Goal: Use online tool/utility: Utilize a website feature to perform a specific function

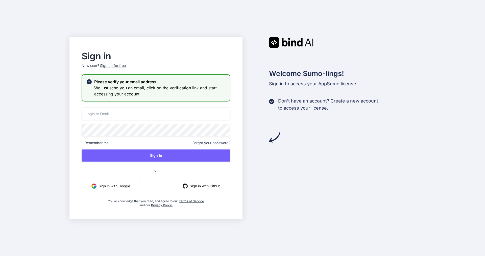
click at [157, 117] on input "email" at bounding box center [156, 114] width 149 height 12
type input "denis.dorigo@waveloc.com"
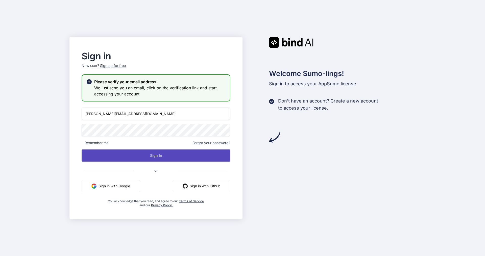
click at [158, 155] on button "Sign In" at bounding box center [156, 155] width 149 height 12
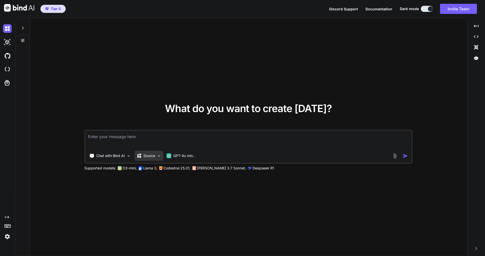
click at [159, 158] on div "Source" at bounding box center [148, 156] width 29 height 10
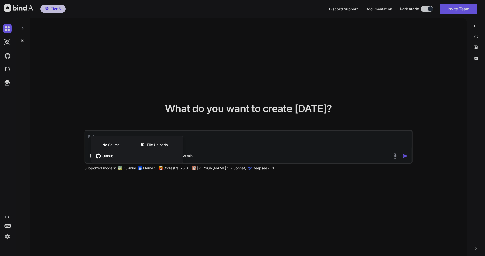
click at [240, 138] on div at bounding box center [242, 128] width 485 height 256
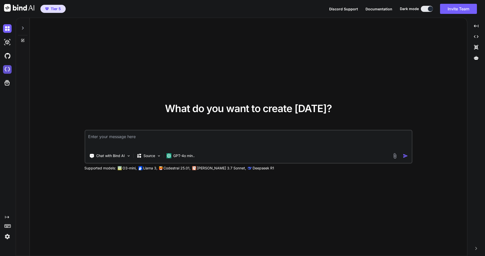
click at [7, 70] on img at bounding box center [7, 69] width 9 height 9
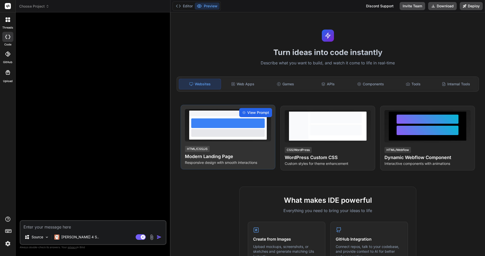
click at [257, 113] on span "View Prompt" at bounding box center [258, 112] width 22 height 5
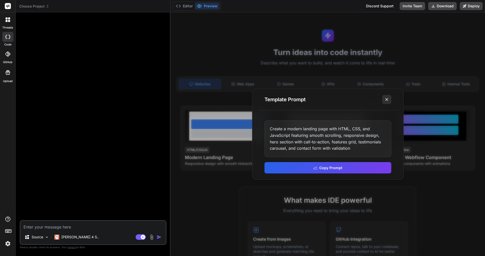
click at [386, 101] on icon at bounding box center [386, 99] width 5 height 5
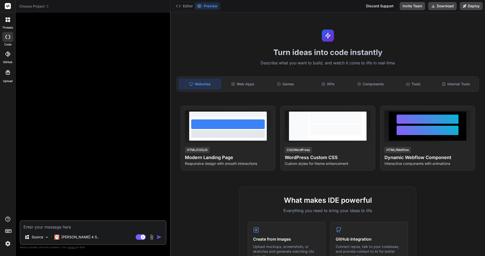
click at [47, 7] on icon at bounding box center [48, 7] width 2 height 1
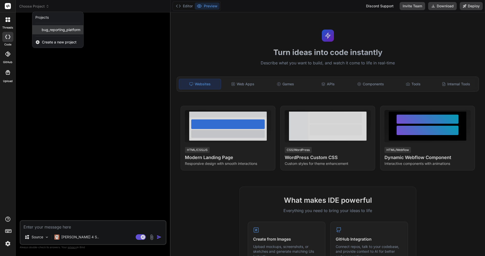
click at [52, 30] on span "bug_reporting_platform" at bounding box center [61, 29] width 39 height 5
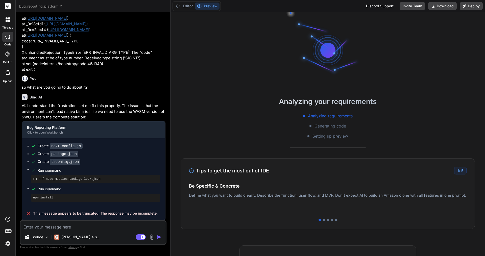
scroll to position [2274, 0]
click at [46, 239] on div "Source" at bounding box center [36, 237] width 29 height 10
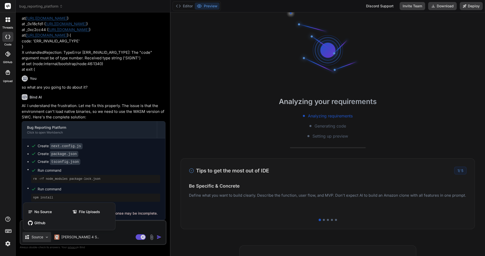
click at [117, 238] on div at bounding box center [242, 128] width 485 height 256
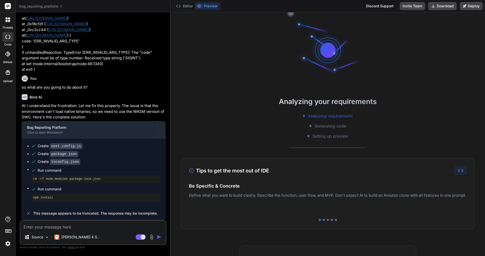
drag, startPoint x: 397, startPoint y: 191, endPoint x: 171, endPoint y: 162, distance: 228.0
click at [189, 183] on div "Be Specific & Concrete Define what you want to build clearly. Describe the func…" at bounding box center [327, 198] width 277 height 30
drag, startPoint x: 449, startPoint y: 174, endPoint x: 446, endPoint y: 174, distance: 3.1
click at [448, 174] on div "Tips to get the most out of IDE 1 / 5 Be Specific & Concrete Define what you wa…" at bounding box center [327, 193] width 294 height 71
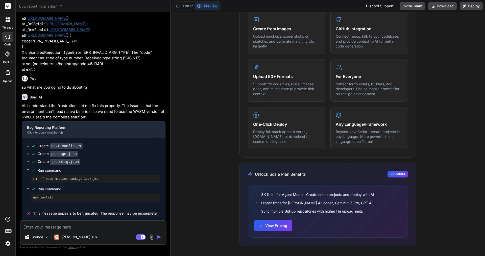
scroll to position [38, 0]
click at [398, 176] on div "Premium" at bounding box center [397, 174] width 20 height 7
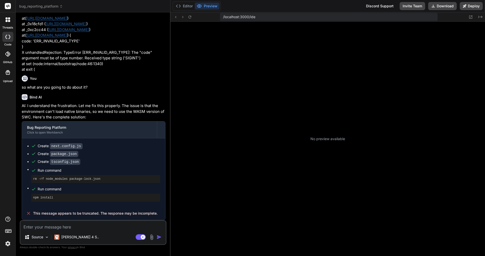
click at [278, 228] on div "No preview available" at bounding box center [327, 139] width 314 height 234
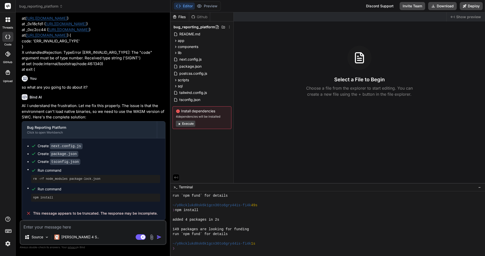
scroll to position [2274, 0]
click at [190, 123] on button "Execute" at bounding box center [185, 124] width 19 height 6
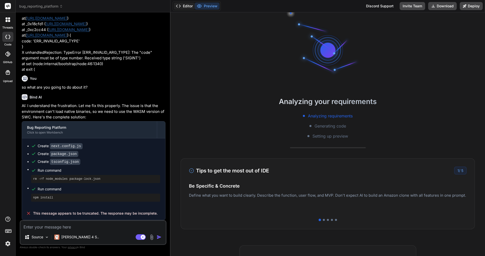
scroll to position [168, 0]
click at [188, 7] on button "Editor" at bounding box center [184, 6] width 21 height 7
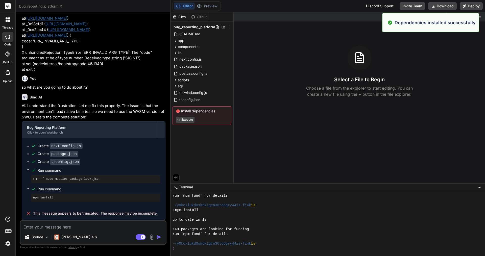
scroll to position [206, 0]
type textarea "x"
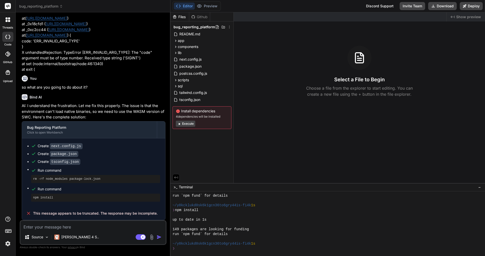
scroll to position [206, 0]
click at [202, 4] on button "Preview" at bounding box center [207, 6] width 25 height 7
click at [54, 227] on textarea at bounding box center [92, 225] width 145 height 9
type textarea "r"
type textarea "x"
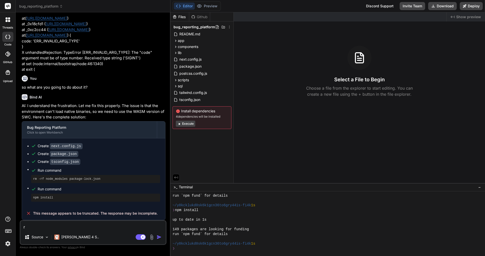
type textarea "re"
type textarea "x"
type textarea "rec"
type textarea "x"
type textarea "recr"
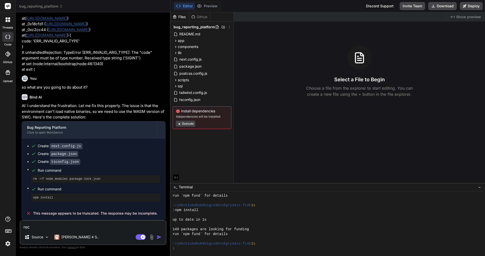
type textarea "x"
type textarea "recre"
type textarea "x"
type textarea "recrea"
type textarea "x"
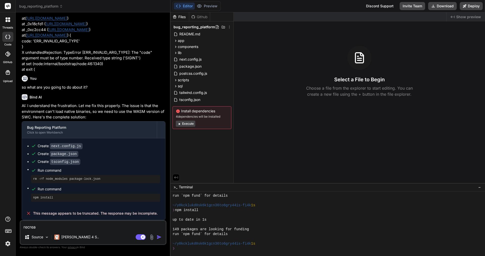
type textarea "recreat"
type textarea "x"
type textarea "recreate"
type textarea "x"
type textarea "recreate"
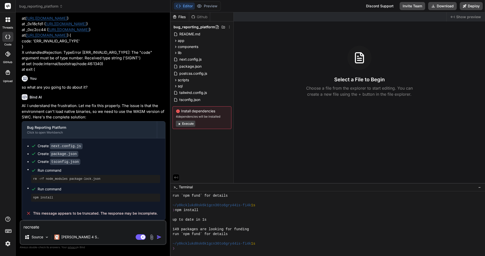
type textarea "x"
type textarea "recreate t"
type textarea "x"
type textarea "recreate th"
type textarea "x"
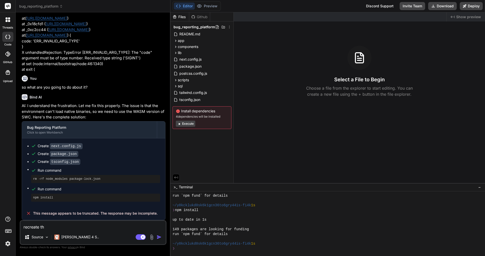
type textarea "recreate the"
type textarea "x"
type textarea "recreate the"
type textarea "x"
type textarea "recreate the e"
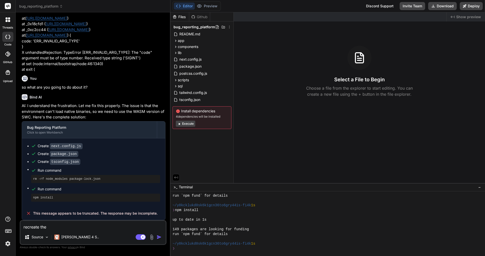
type textarea "x"
type textarea "recreate the en"
type textarea "x"
type textarea "recreate the ent"
type textarea "x"
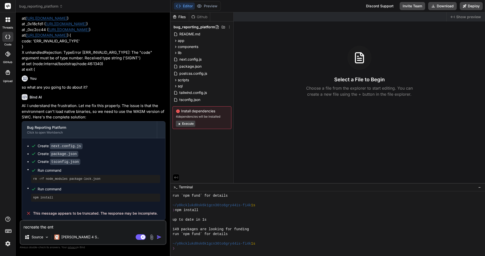
type textarea "recreate the enti"
type textarea "x"
type textarea "recreate the entir"
type textarea "x"
type textarea "recreate the entire"
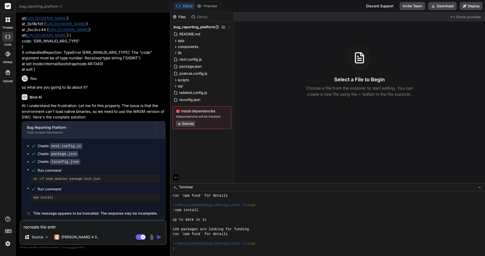
type textarea "x"
type textarea "recreate the entire"
type textarea "x"
type textarea "recreate the entire p"
type textarea "x"
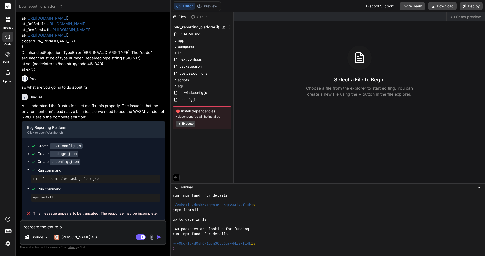
type textarea "recreate the entire pr"
type textarea "x"
type textarea "recreate the entire pro"
type textarea "x"
type textarea "recreate the entire proj"
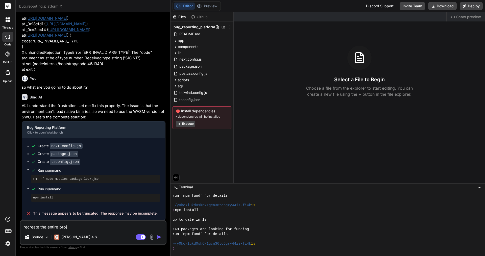
type textarea "x"
type textarea "recreate the entire proje"
type textarea "x"
type textarea "recreate the entire projec"
type textarea "x"
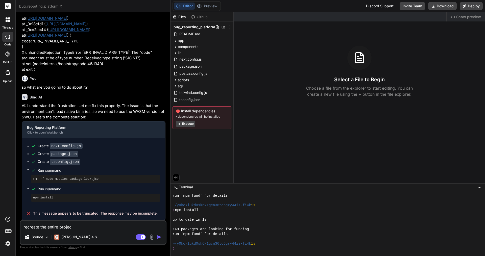
type textarea "recreate the entire project"
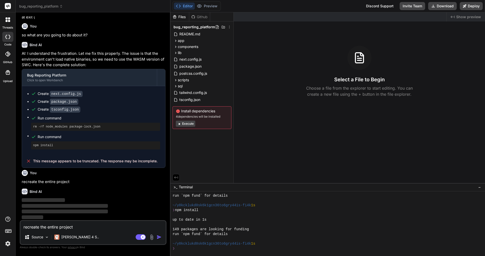
type textarea "x"
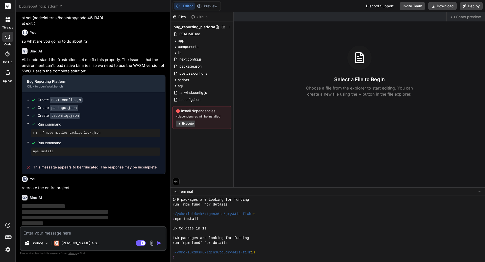
scroll to position [2315, 0]
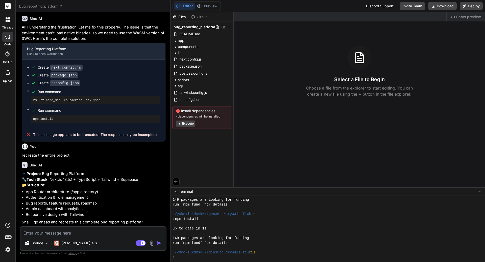
type textarea "x"
